Goal: Find specific page/section: Find specific page/section

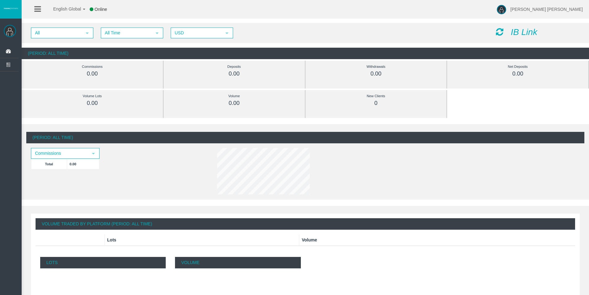
scroll to position [93, 0]
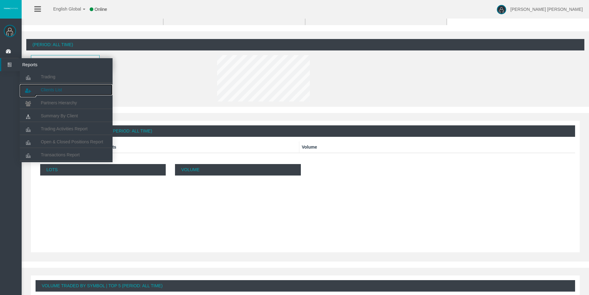
click at [59, 91] on span "Clients List" at bounding box center [51, 89] width 21 height 5
